Goal: Communication & Community: Answer question/provide support

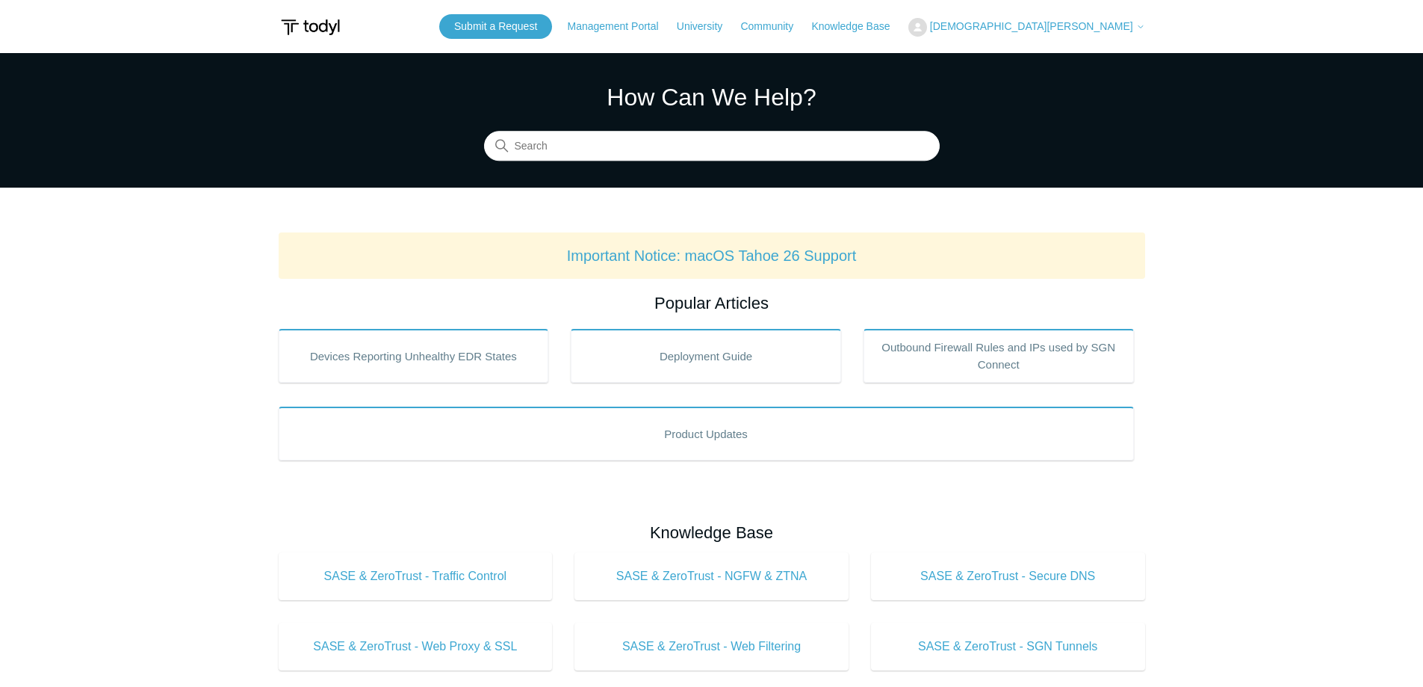
click at [1088, 24] on span "[DEMOGRAPHIC_DATA][PERSON_NAME]" at bounding box center [1031, 26] width 203 height 12
click at [1055, 59] on link "My Support Requests" at bounding box center [982, 59] width 146 height 26
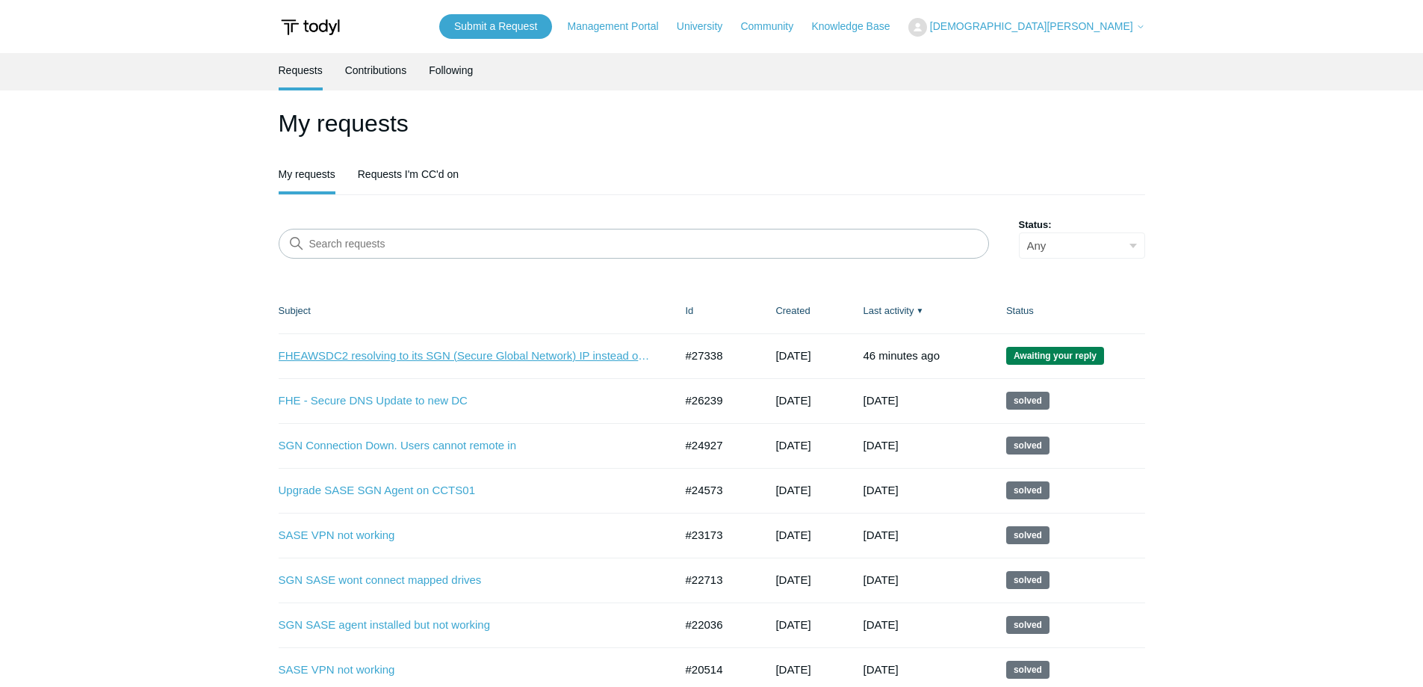
click at [450, 353] on link "FHEAWSDC2 resolving to its SGN (Secure Global Network) IP instead of its LAN IP" at bounding box center [466, 355] width 374 height 17
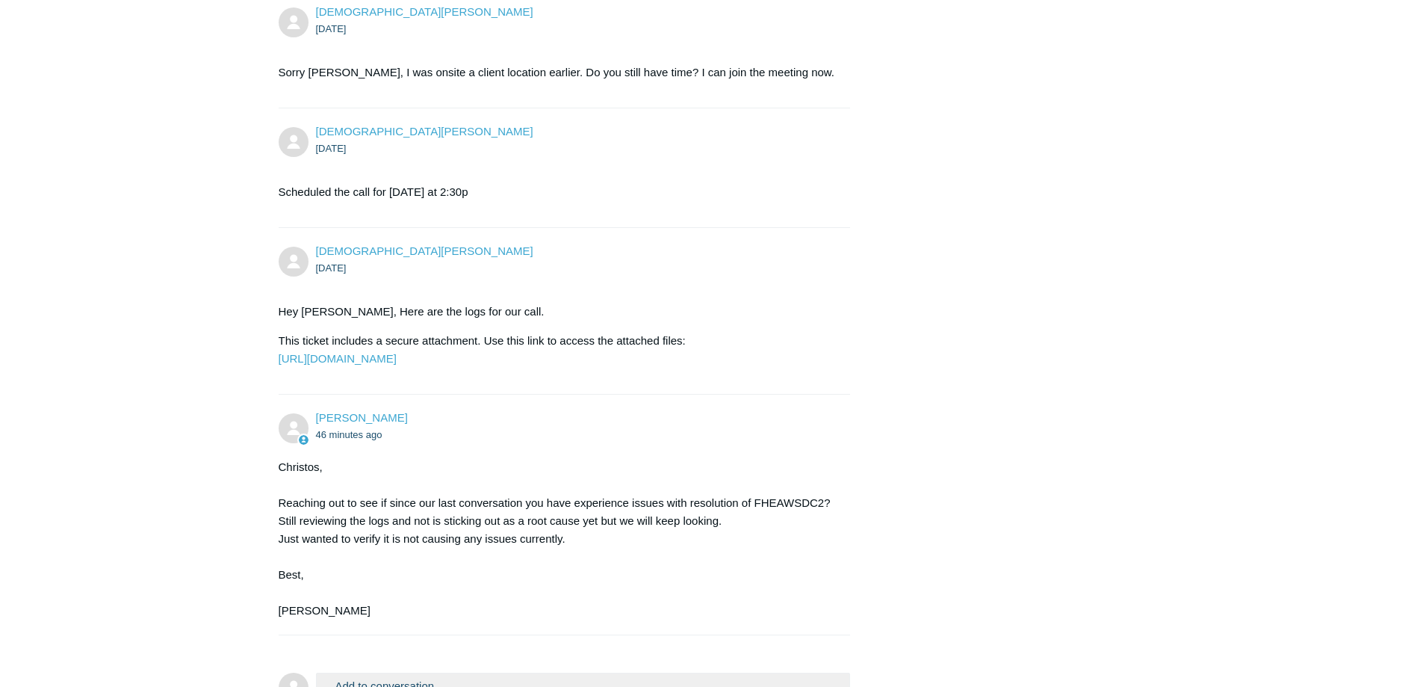
scroll to position [1508, 0]
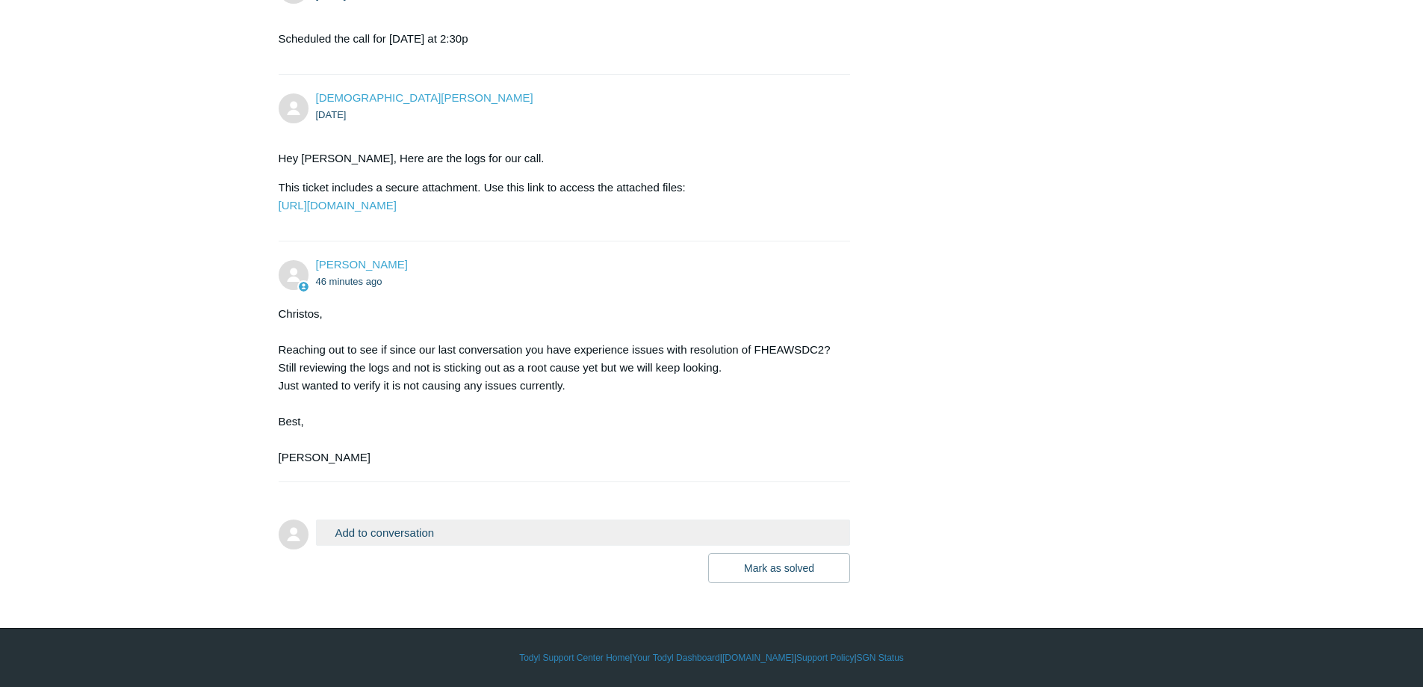
click at [549, 525] on button "Add to conversation" at bounding box center [583, 532] width 535 height 26
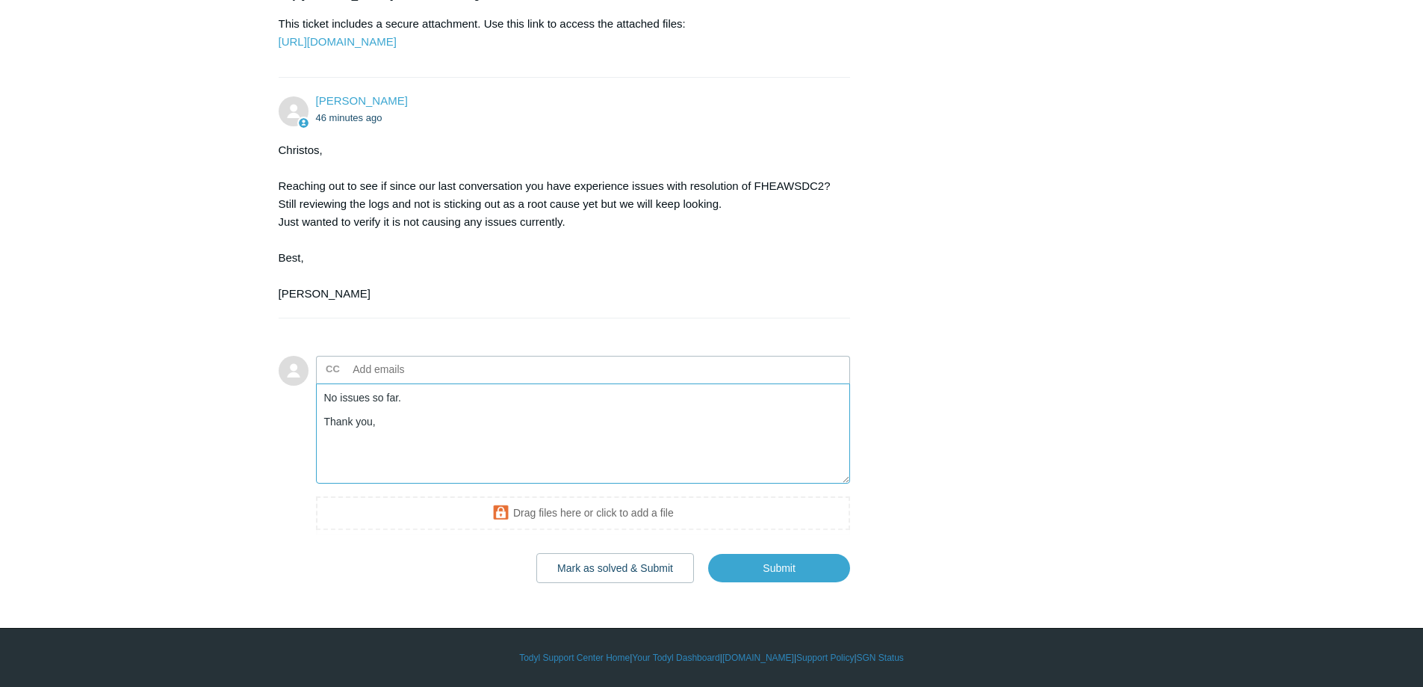
scroll to position [1672, 0]
click at [442, 399] on textarea "No issues so far. Thank you," at bounding box center [583, 433] width 535 height 101
click at [513, 453] on textarea "A reported incident yesterday, but it only hung for a min then came backNo issu…" at bounding box center [583, 433] width 535 height 101
click at [654, 396] on textarea "A reported incident yesterday, but it only hung for a min then came backNo issu…" at bounding box center [583, 433] width 535 height 101
click at [824, 400] on textarea "A reported incident yesterday, but it only hung for a min then came back.. Othe…" at bounding box center [583, 433] width 535 height 101
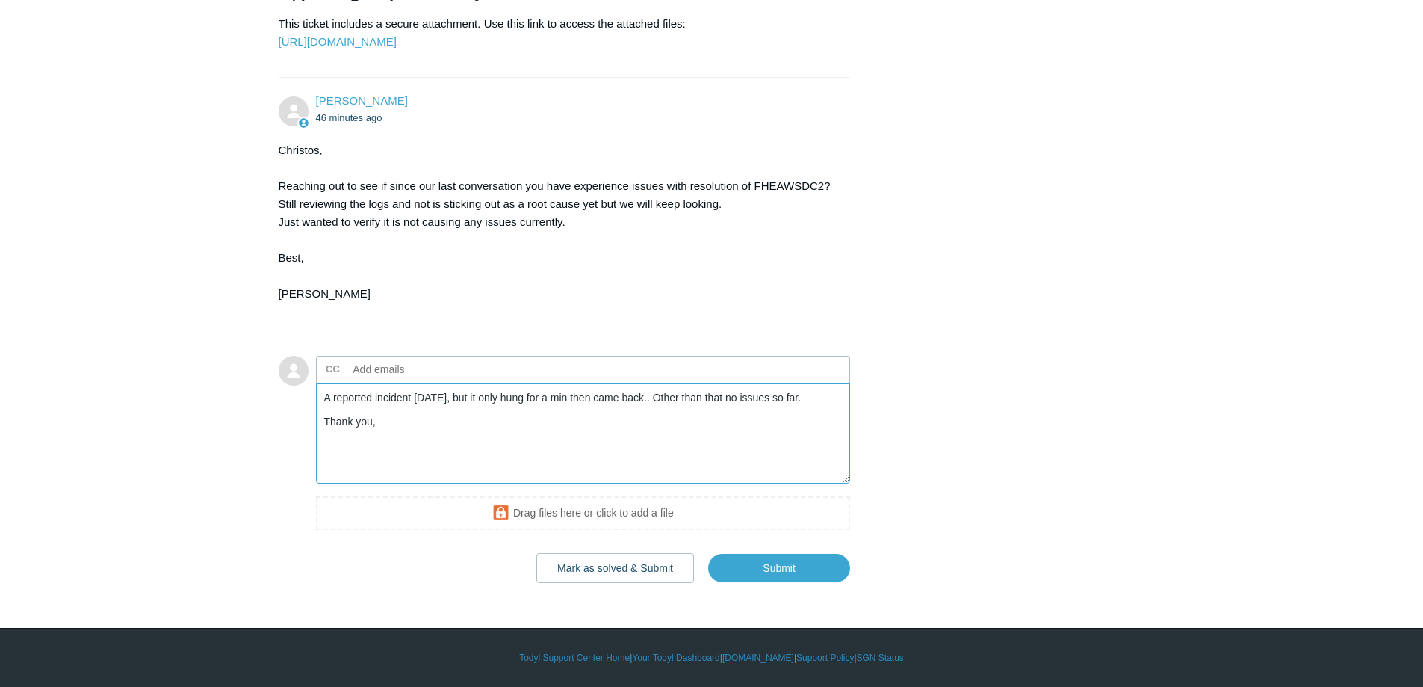
click at [489, 400] on textarea "A reported incident yesterday, but it only hung for a min then came back.. Othe…" at bounding box center [583, 433] width 535 height 101
click at [835, 397] on textarea "A reported incident yesterday, but AD only hung for a min then came back.. Othe…" at bounding box center [583, 433] width 535 height 101
drag, startPoint x: 663, startPoint y: 400, endPoint x: 616, endPoint y: 400, distance: 47.1
click at [616, 400] on textarea "A reported incident yesterday, but AD only hung for a min then came back.. Othe…" at bounding box center [583, 433] width 535 height 101
click at [512, 403] on textarea "A reported incident yesterday, but AD only hung for a min then started to work …" at bounding box center [583, 433] width 535 height 101
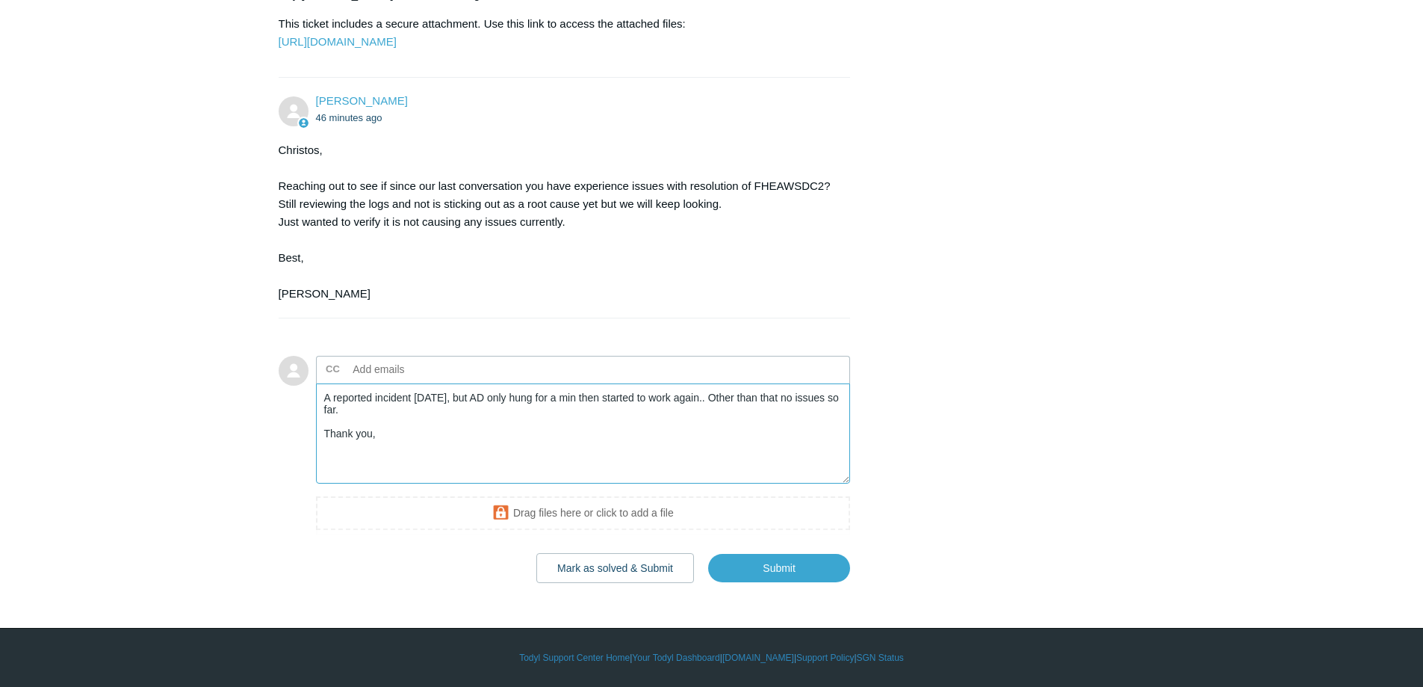
click at [716, 403] on textarea "A reported incident yesterday, but AD only hung for a min then started to work …" at bounding box center [583, 433] width 535 height 101
click at [718, 397] on textarea "A reported incident yesterday, but AD only hung for a min then started to work …" at bounding box center [583, 433] width 535 height 101
click at [719, 397] on textarea "A reported incident yesterday, but AD only hung for a min then started to work …" at bounding box center [583, 433] width 535 height 101
click at [663, 412] on textarea "A reported incident yesterday, but AD only hung for a min then started to work …" at bounding box center [583, 433] width 535 height 101
type textarea "A reported incident yesterday, but AD only hung for a min then started to work …"
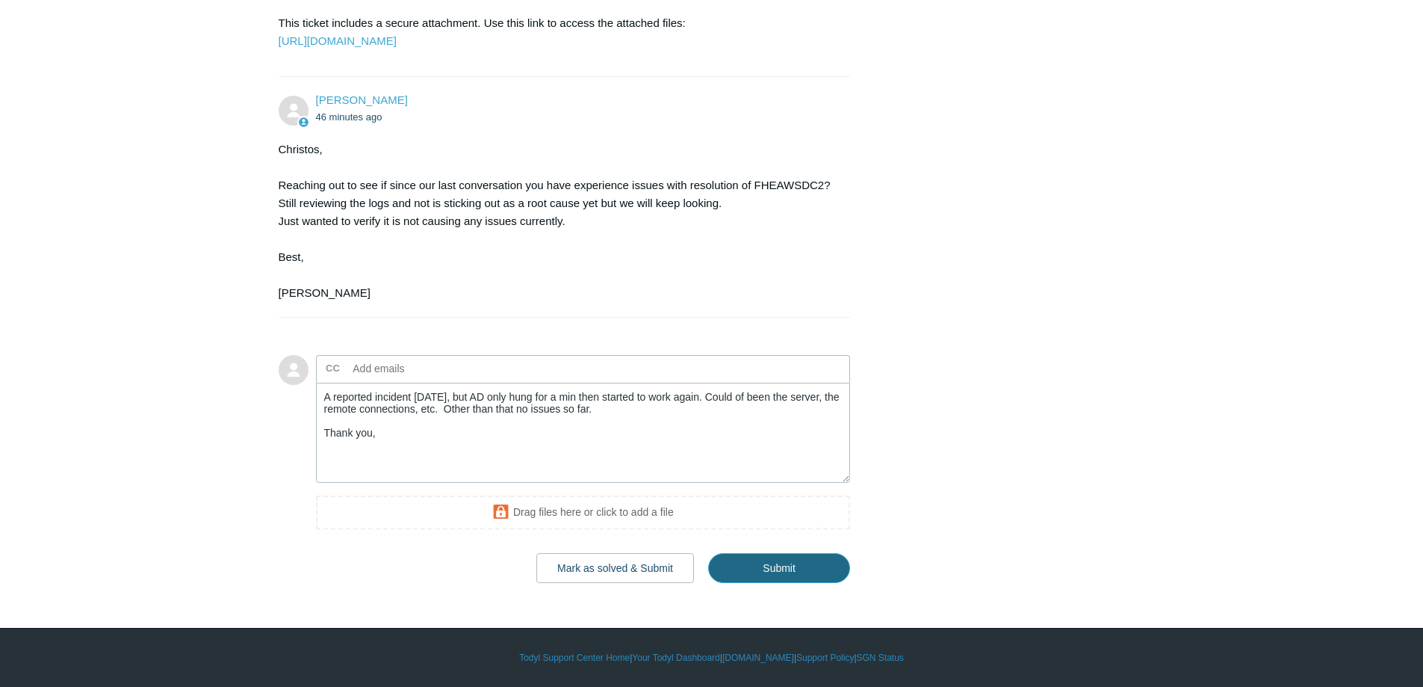
click at [794, 569] on input "Submit" at bounding box center [779, 568] width 142 height 30
